Goal: Information Seeking & Learning: Learn about a topic

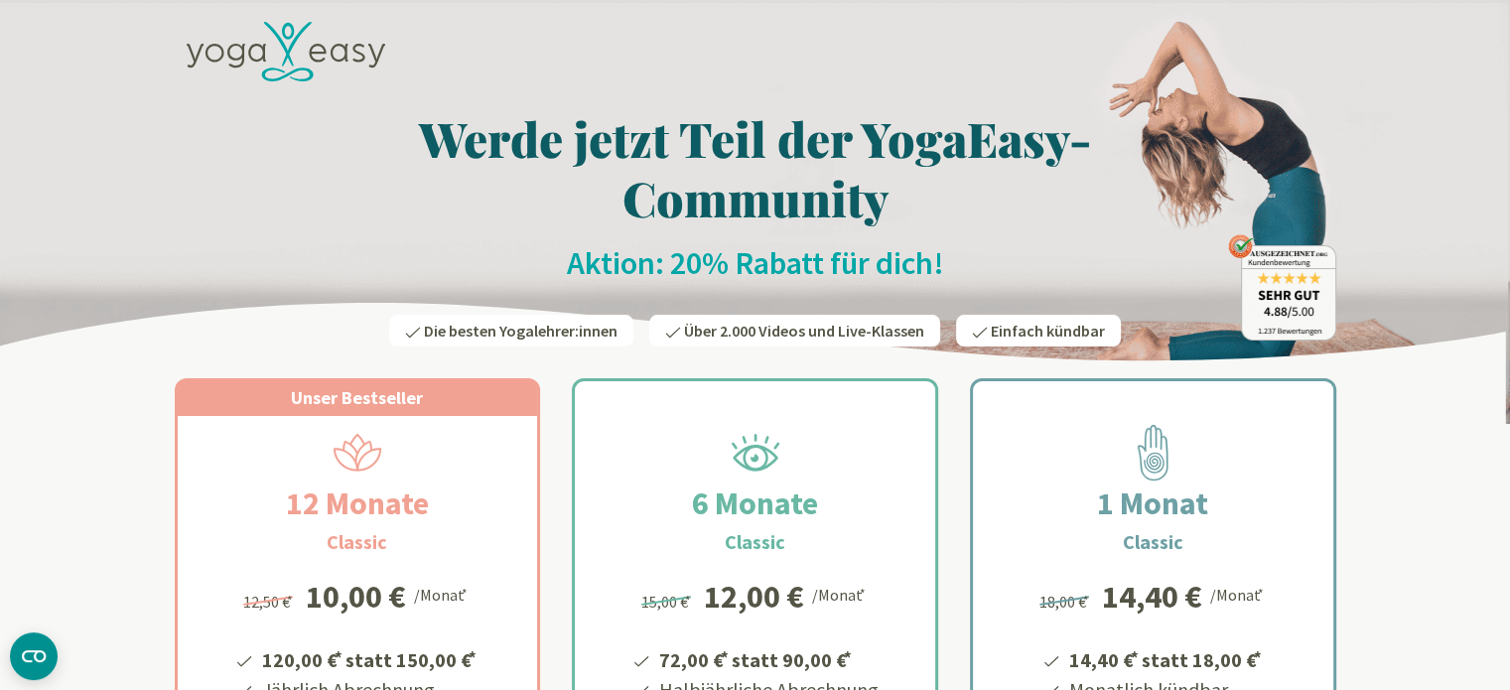
click at [280, 45] on icon at bounding box center [286, 52] width 199 height 61
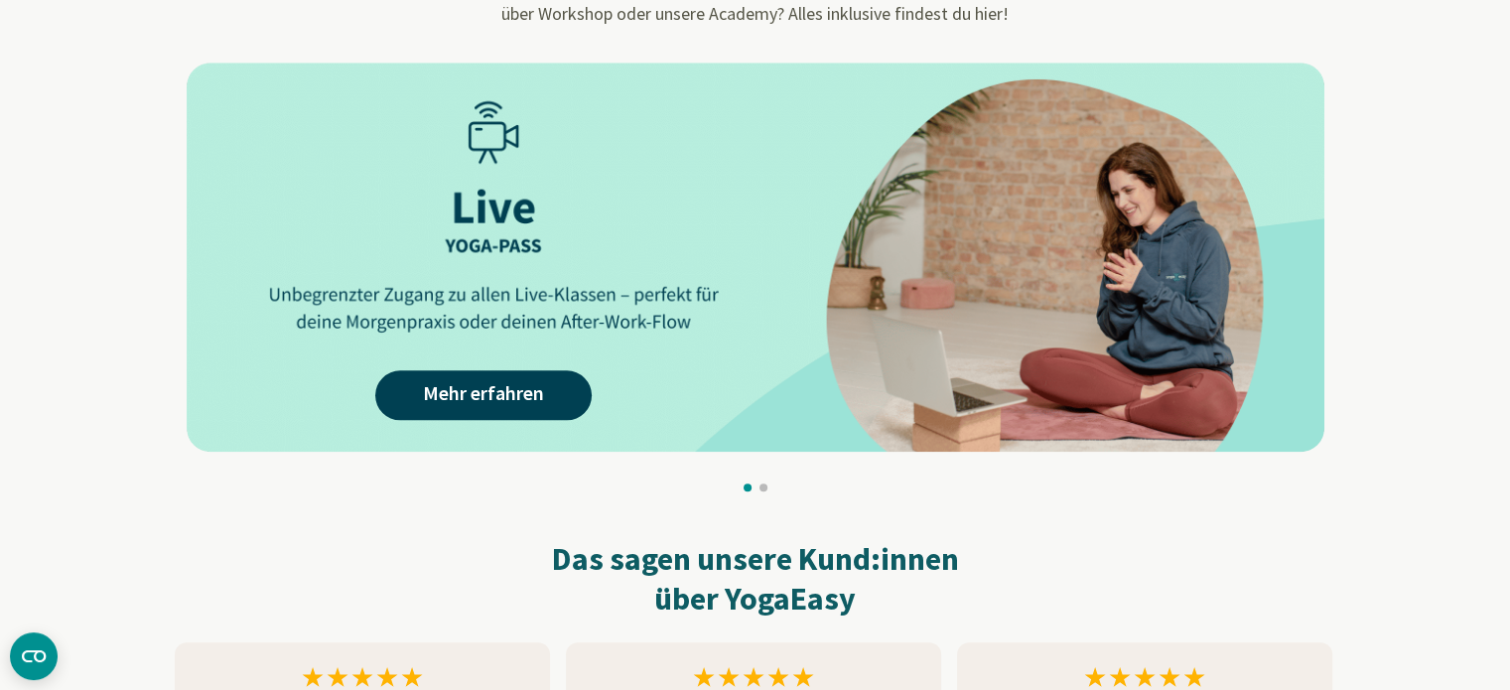
scroll to position [1787, 0]
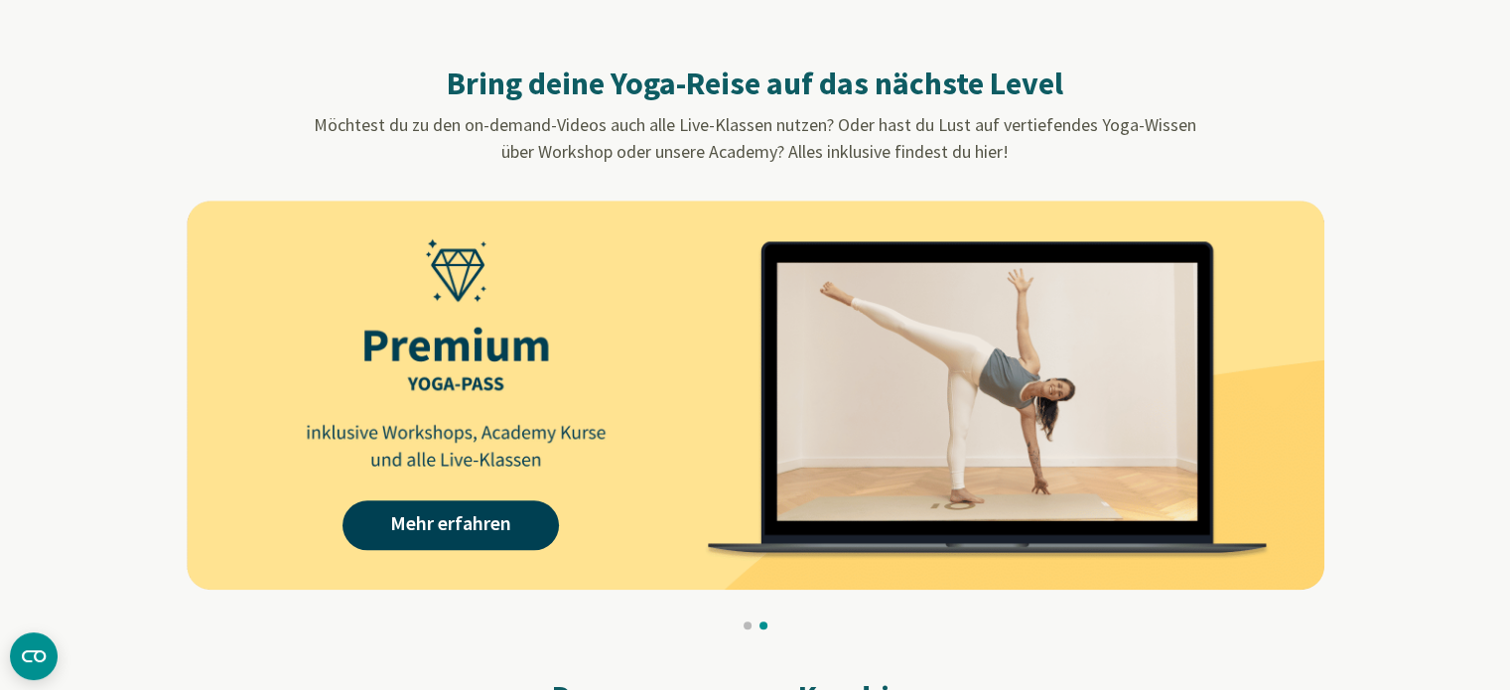
click at [765, 627] on button at bounding box center [763, 625] width 8 height 8
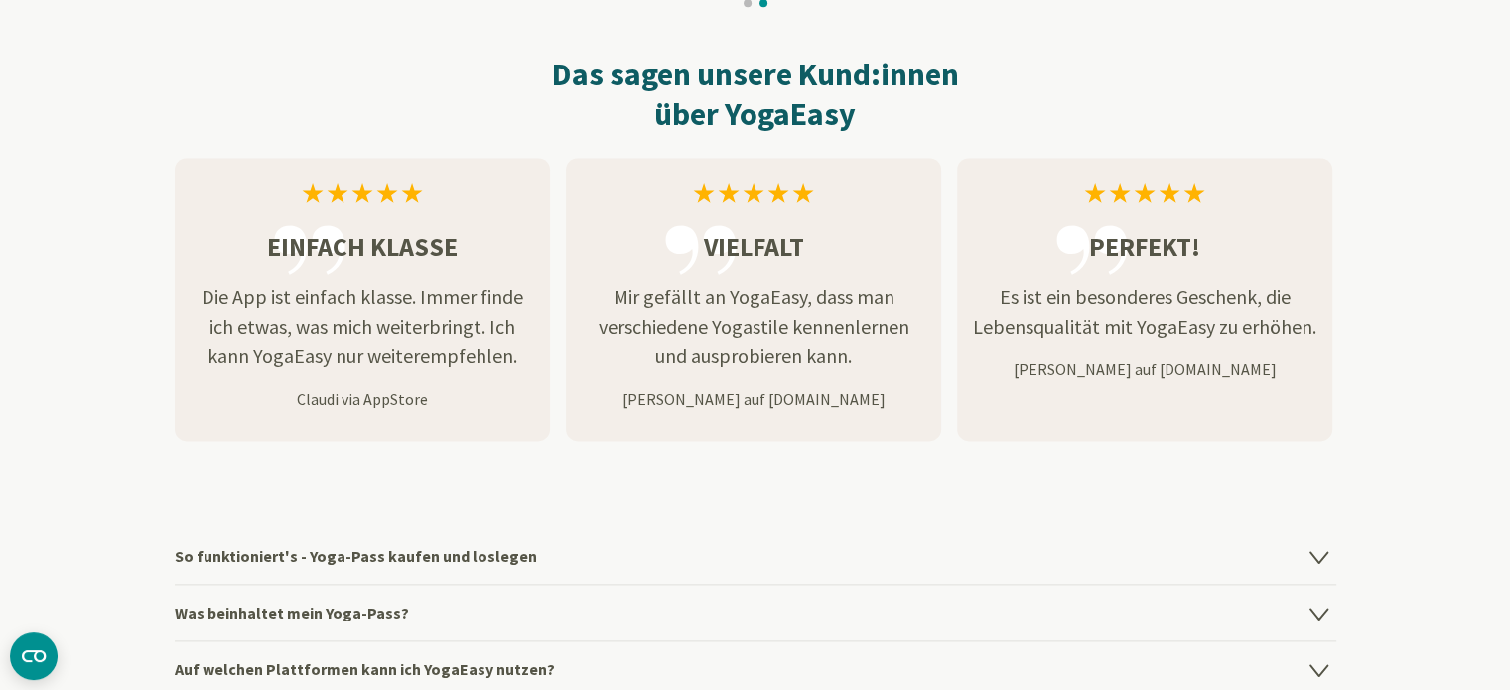
scroll to position [2779, 0]
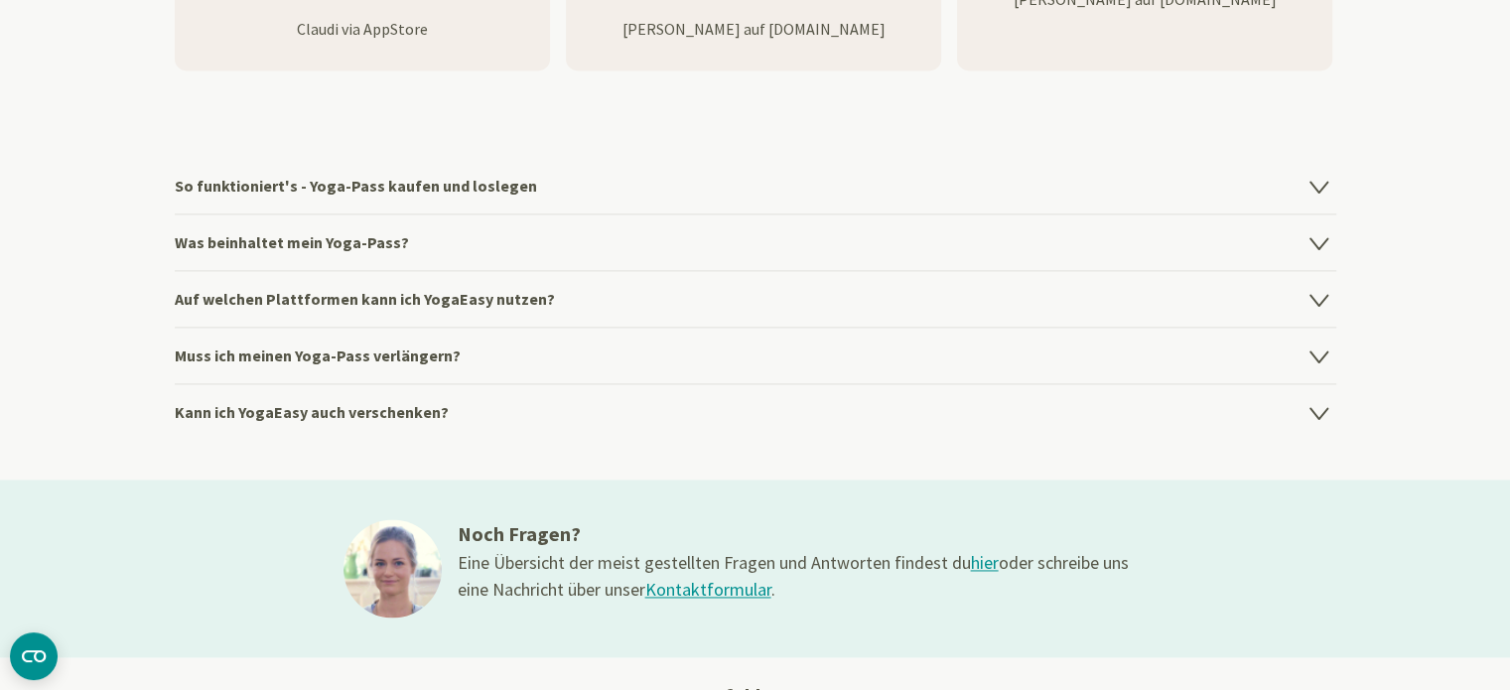
click at [499, 184] on h4 "So funktioniert's - Yoga-Pass kaufen und loslegen" at bounding box center [755, 186] width 1161 height 56
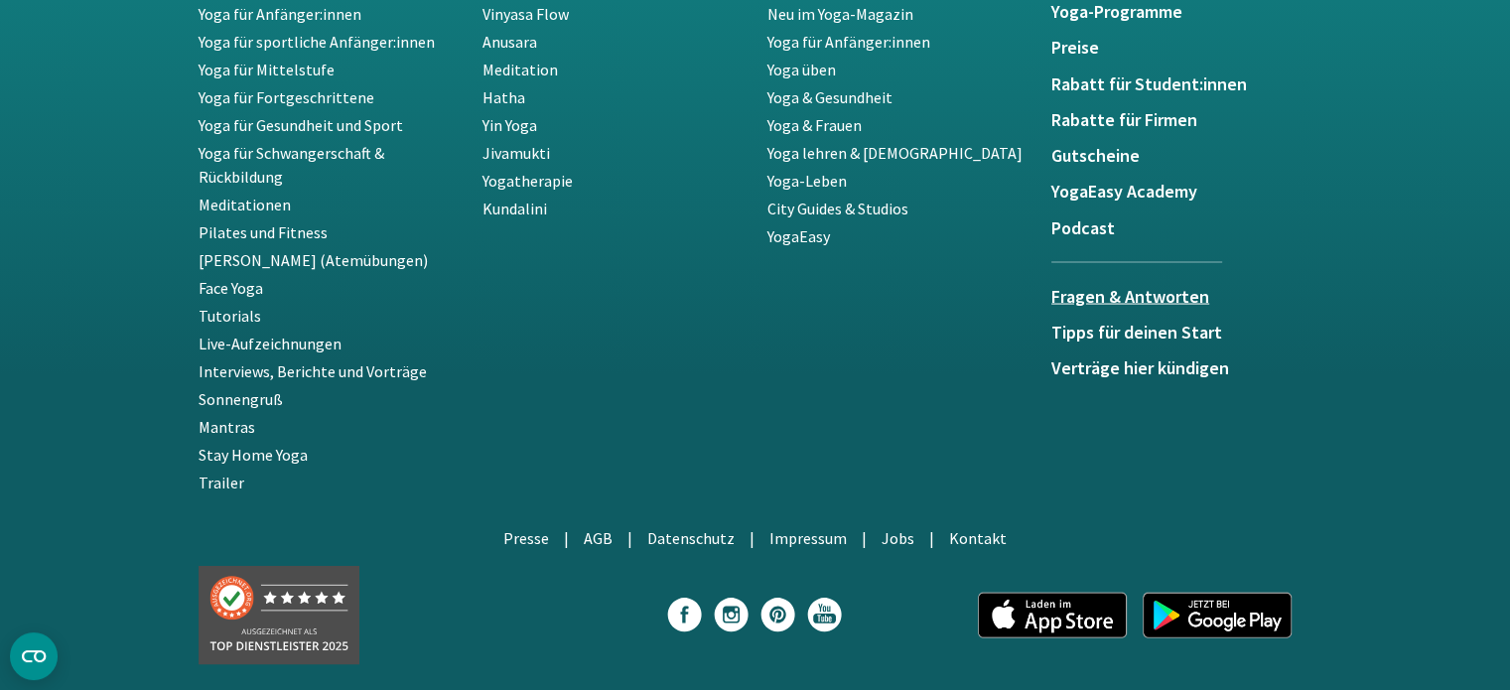
scroll to position [3828, 0]
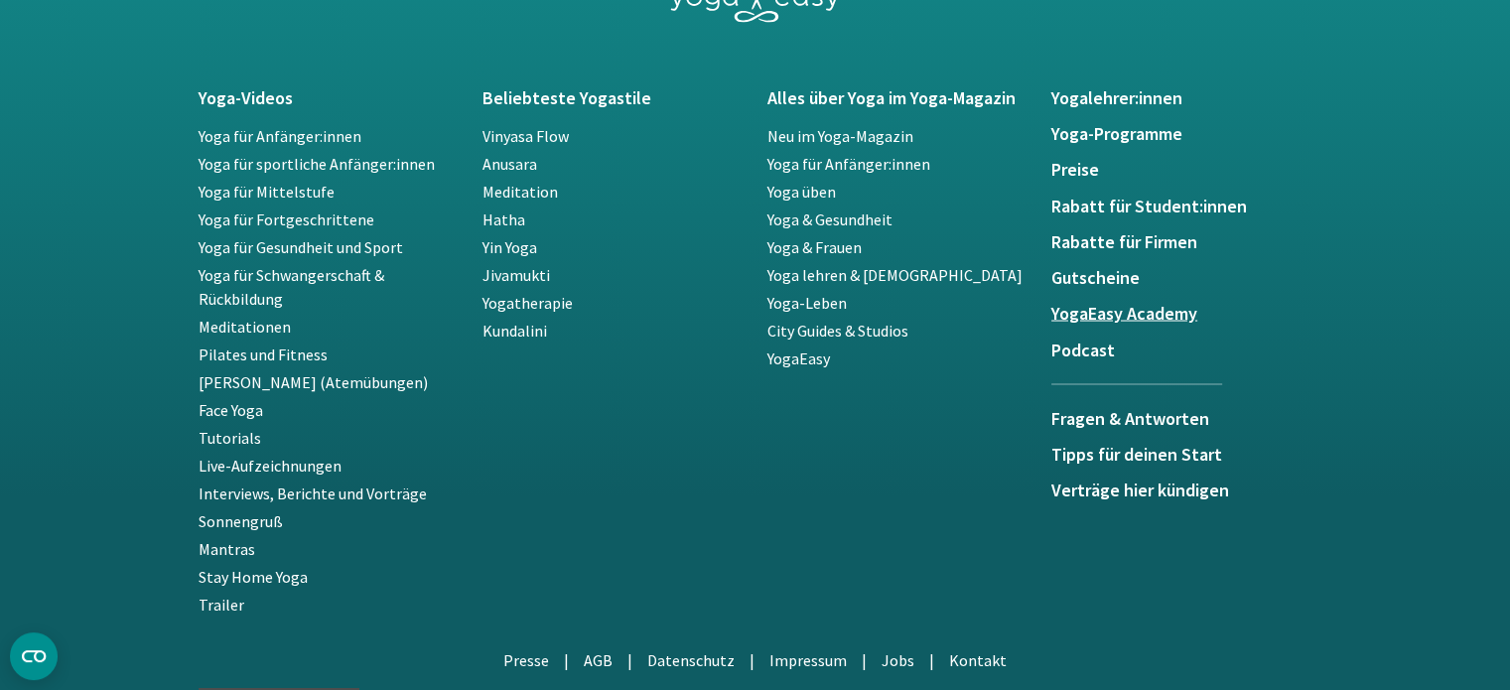
click at [1163, 312] on h5 "YogaEasy Academy" at bounding box center [1181, 314] width 261 height 20
click at [1088, 178] on h5 "Preise" at bounding box center [1181, 170] width 261 height 20
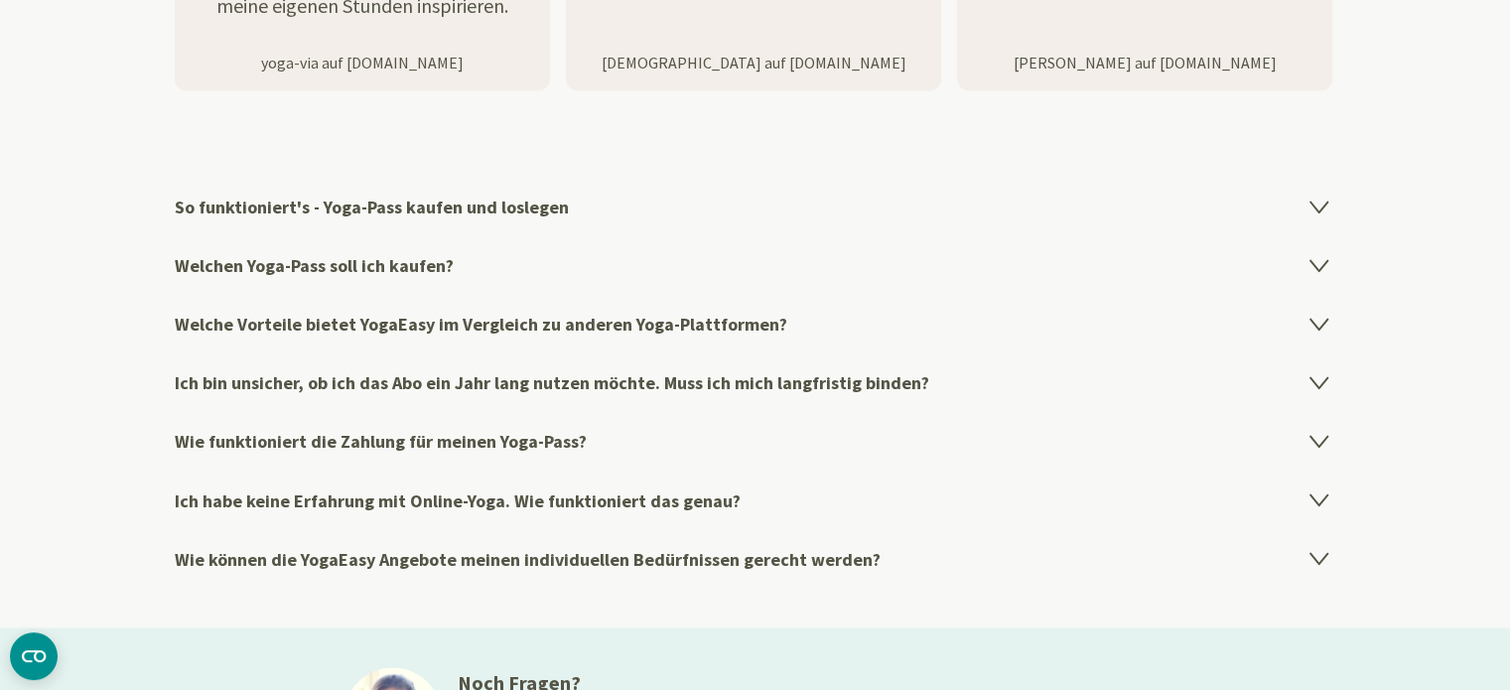
scroll to position [3276, 0]
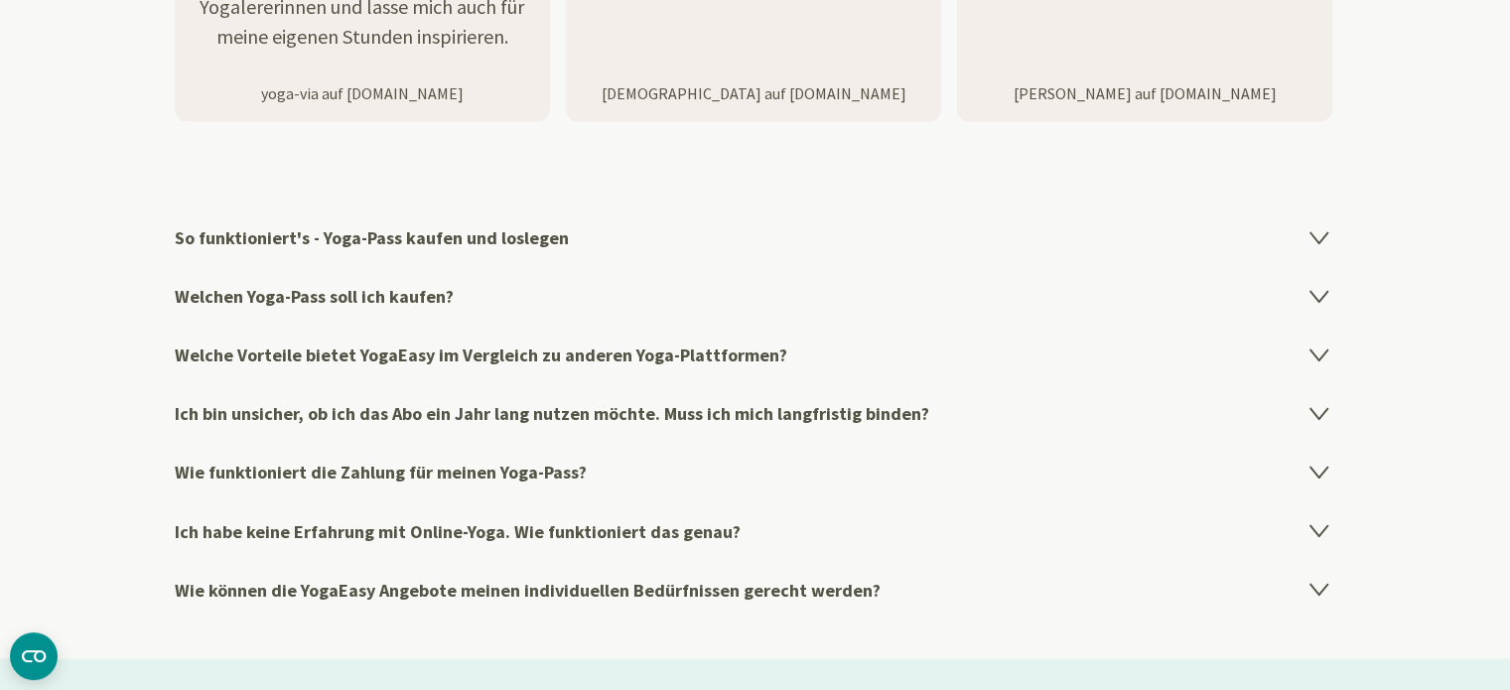
click at [461, 412] on h4 "Ich bin unsicher, ob ich das Abo ein Jahr lang nutzen möchte. Muss ich mich lan…" at bounding box center [755, 413] width 1161 height 59
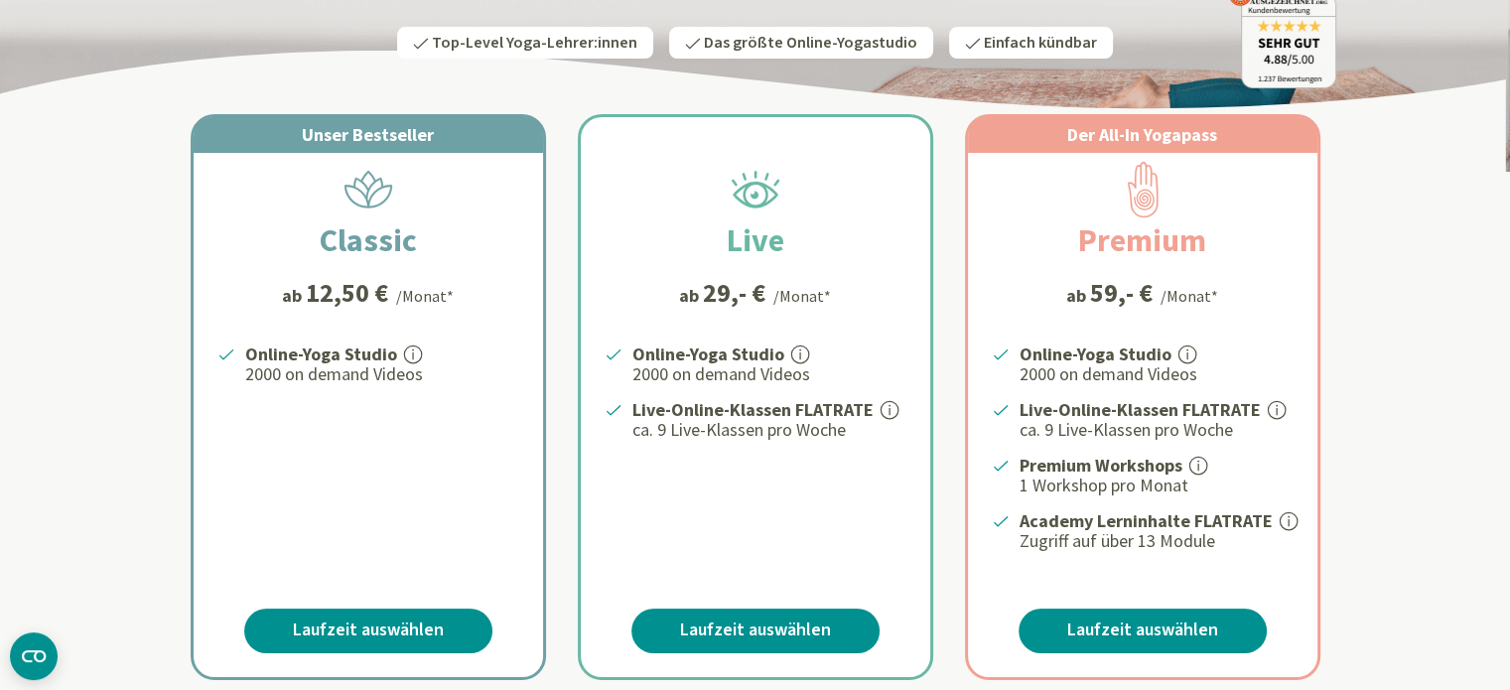
scroll to position [99, 0]
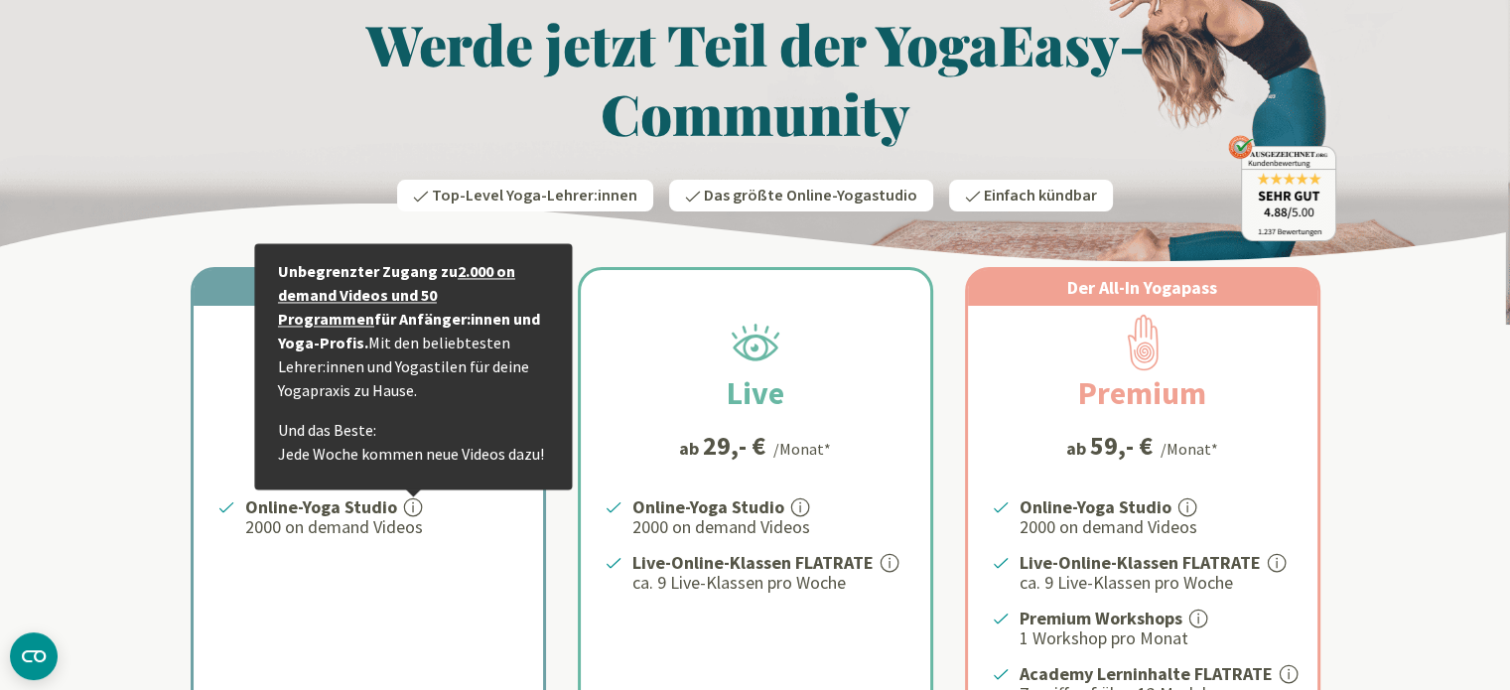
click at [401, 297] on link "2.000 on demand Videos und 50 Programmen" at bounding box center [396, 294] width 237 height 67
